Goal: Information Seeking & Learning: Check status

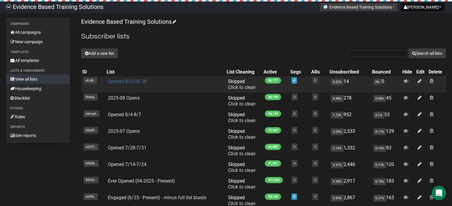
click at [139, 83] on link "Opened 8/25-8/28" at bounding box center [127, 82] width 39 height 6
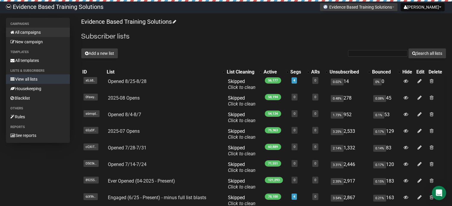
click at [20, 34] on link "All campaigns" at bounding box center [38, 33] width 64 height 10
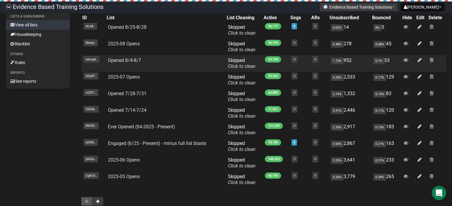
scroll to position [92, 0]
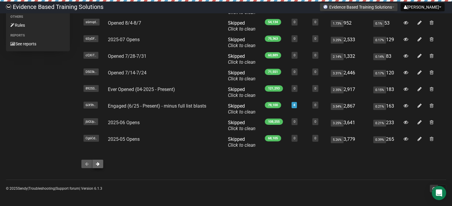
click at [101, 163] on button at bounding box center [97, 164] width 11 height 9
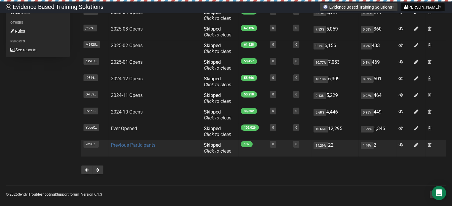
scroll to position [89, 0]
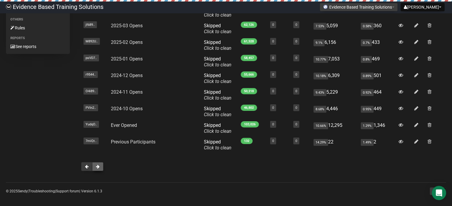
click at [98, 168] on span at bounding box center [98, 167] width 4 height 4
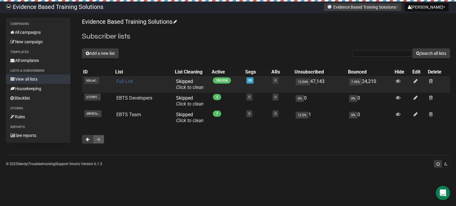
click at [127, 80] on link "Full List" at bounding box center [124, 82] width 17 height 6
click at [130, 84] on link "Full List" at bounding box center [124, 82] width 17 height 6
click at [125, 82] on link "Full List" at bounding box center [124, 82] width 17 height 6
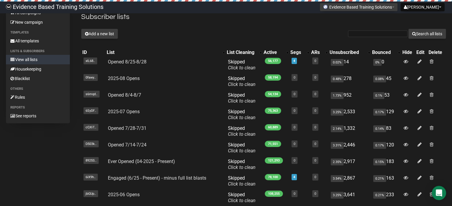
scroll to position [30, 0]
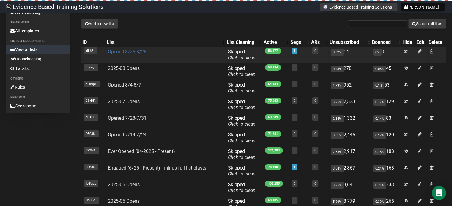
click at [135, 50] on link "Opened 8/25-8/28" at bounding box center [127, 52] width 39 height 6
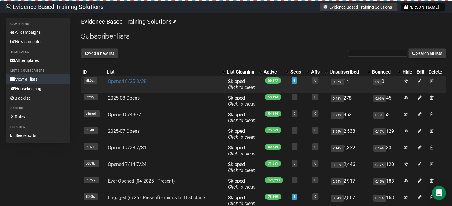
click at [127, 82] on link "Opened 8/25-8/28" at bounding box center [127, 82] width 39 height 6
click at [124, 81] on link "Opened 8/25-8/28" at bounding box center [127, 82] width 39 height 6
click at [116, 80] on link "Opened 8/25-8/28" at bounding box center [127, 82] width 39 height 6
